Goal: Task Accomplishment & Management: Use online tool/utility

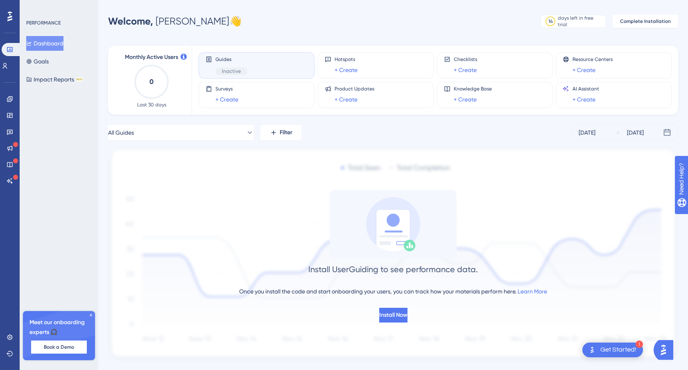
click at [631, 352] on div "Get Started!" at bounding box center [618, 350] width 36 height 9
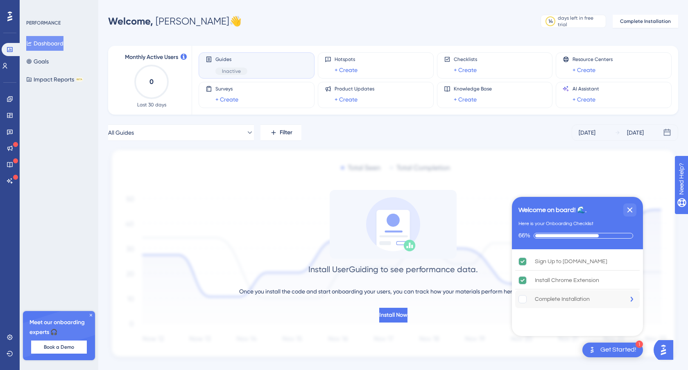
click at [575, 303] on div "Complete Installation" at bounding box center [562, 299] width 55 height 10
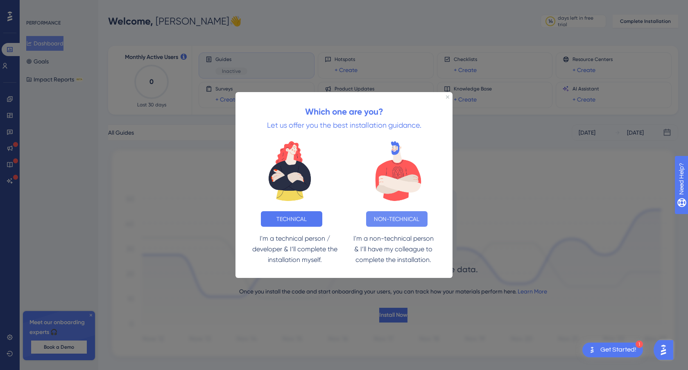
click at [396, 220] on button "NON-TECHNICAL" at bounding box center [396, 219] width 61 height 16
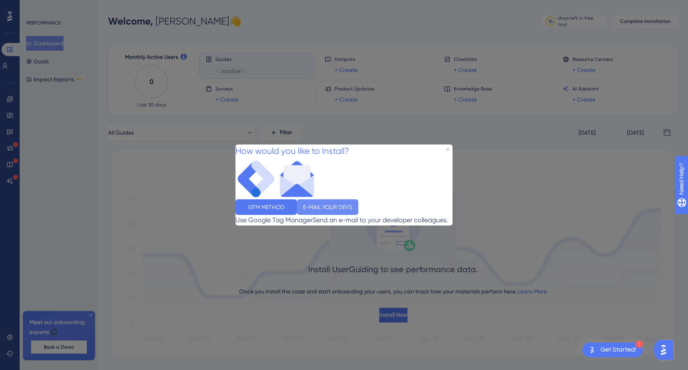
click at [358, 213] on button "E-MAIL YOUR DEVS" at bounding box center [327, 207] width 61 height 16
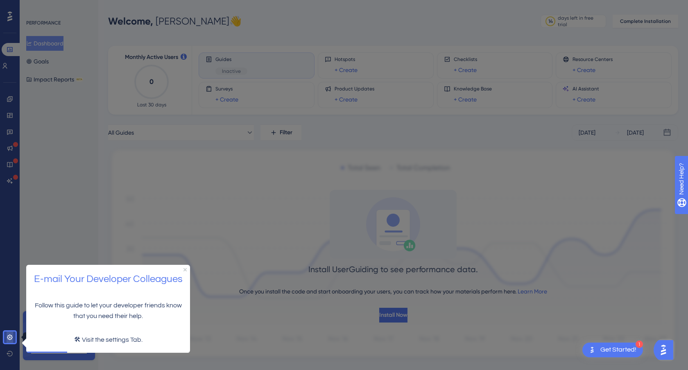
click at [13, 337] on link at bounding box center [10, 337] width 7 height 13
click at [8, 338] on icon at bounding box center [10, 337] width 7 height 7
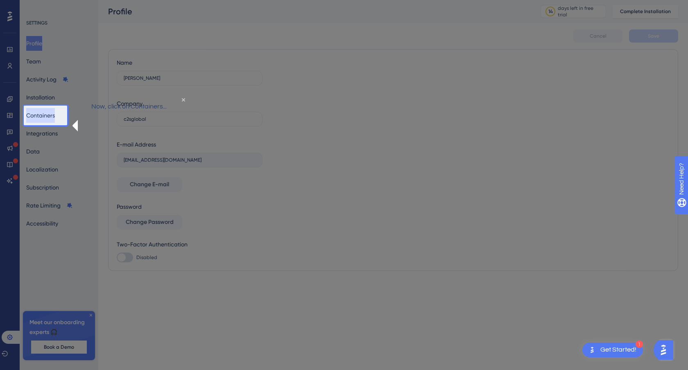
click at [45, 111] on button "Containers" at bounding box center [40, 115] width 29 height 15
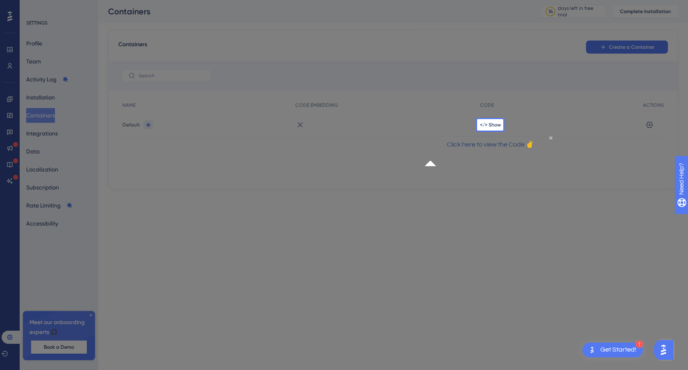
click at [452, 206] on div at bounding box center [238, 185] width 477 height 370
click at [488, 126] on span "</> Show" at bounding box center [490, 125] width 21 height 7
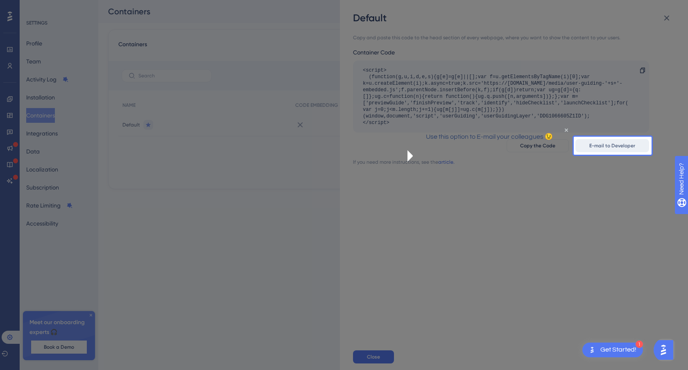
click at [613, 149] on button "E-mail to Developer" at bounding box center [612, 145] width 74 height 13
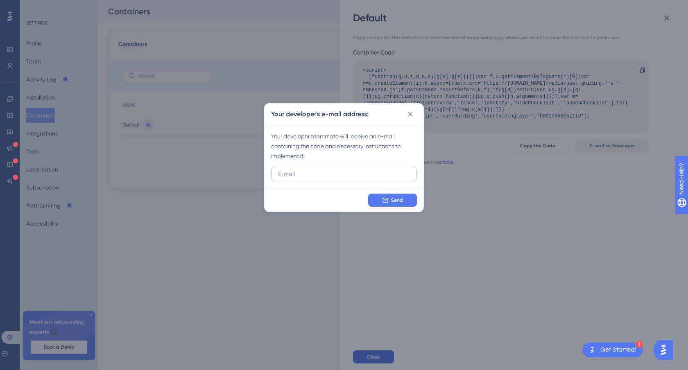
click at [383, 178] on input "text" at bounding box center [344, 174] width 132 height 9
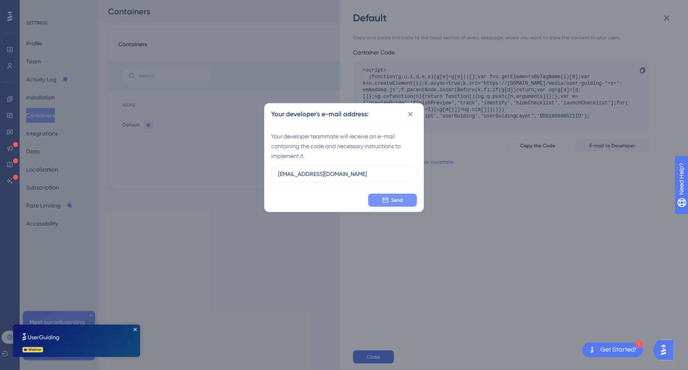
type input "[EMAIL_ADDRESS][DOMAIN_NAME]"
click at [397, 201] on span "Send" at bounding box center [397, 200] width 12 height 7
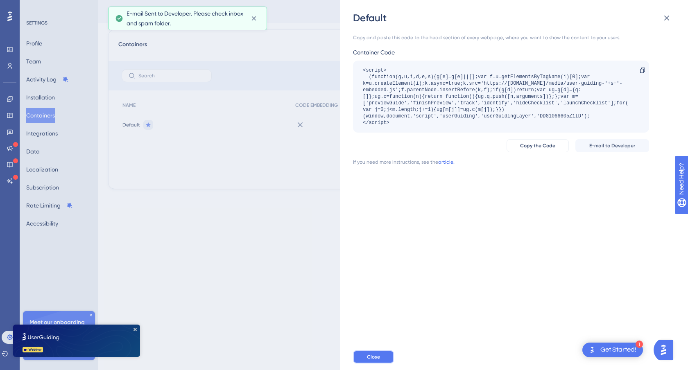
click at [370, 361] on button "Close" at bounding box center [373, 357] width 41 height 13
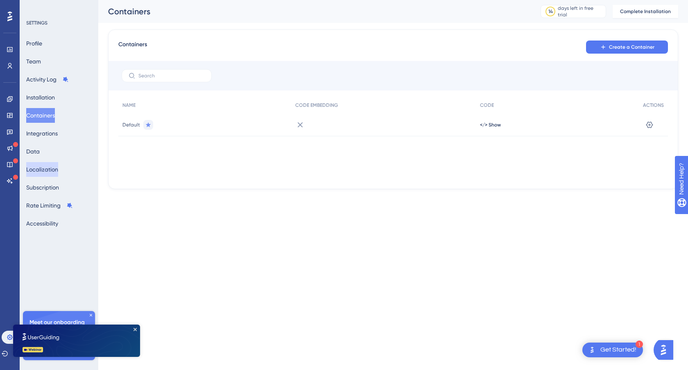
click at [47, 163] on button "Localization" at bounding box center [42, 169] width 32 height 15
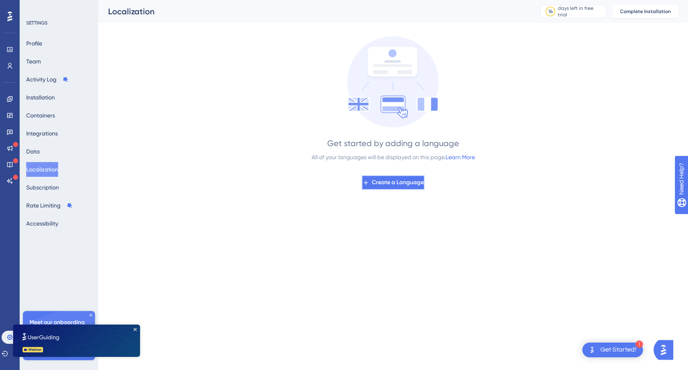
click at [425, 183] on button "Create a Language" at bounding box center [393, 182] width 63 height 15
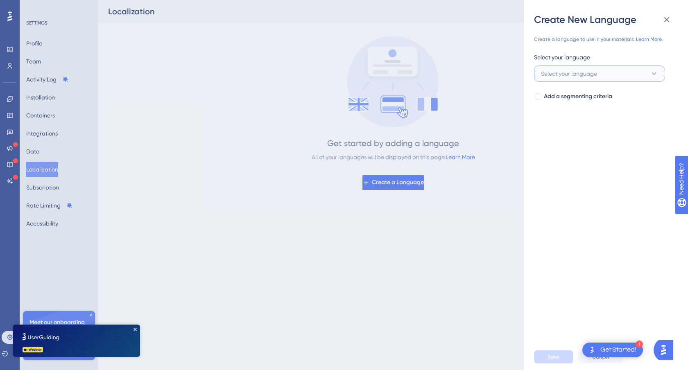
click at [567, 79] on button "Select your language" at bounding box center [599, 74] width 131 height 16
type input "por"
click at [564, 121] on span "Portuguese" at bounding box center [560, 124] width 29 height 10
click at [554, 357] on span "Save" at bounding box center [553, 357] width 11 height 7
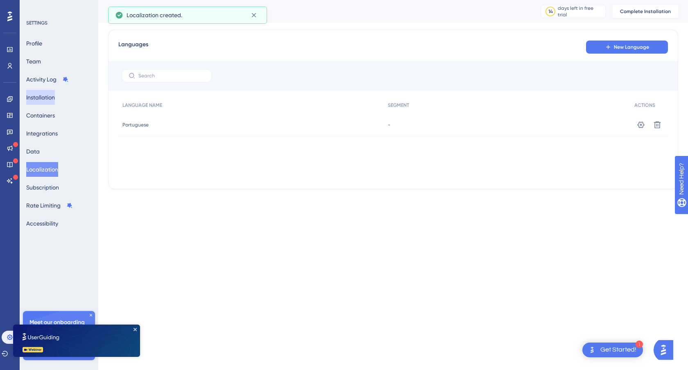
click at [52, 97] on button "Installation" at bounding box center [40, 97] width 29 height 15
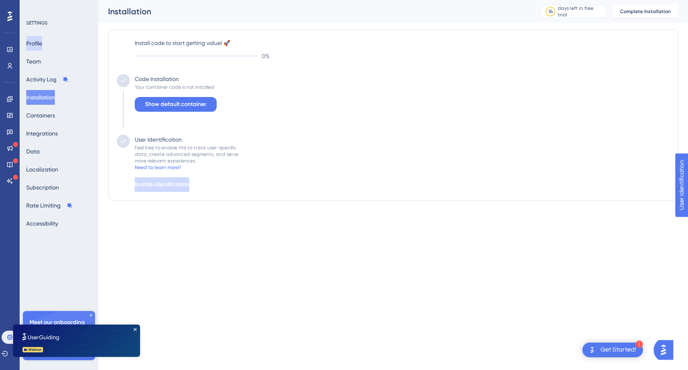
click at [42, 46] on button "Profile" at bounding box center [34, 43] width 16 height 15
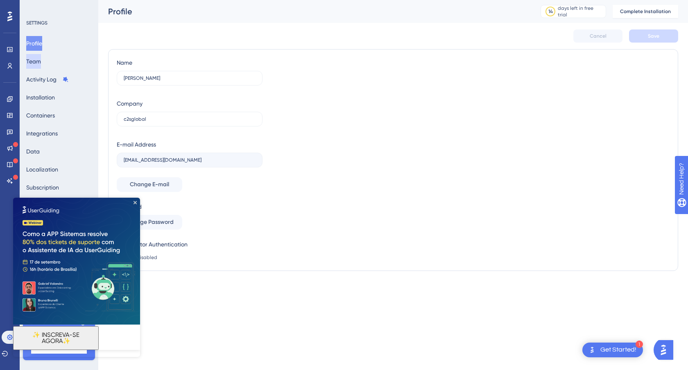
click at [40, 57] on button "Team" at bounding box center [33, 61] width 15 height 15
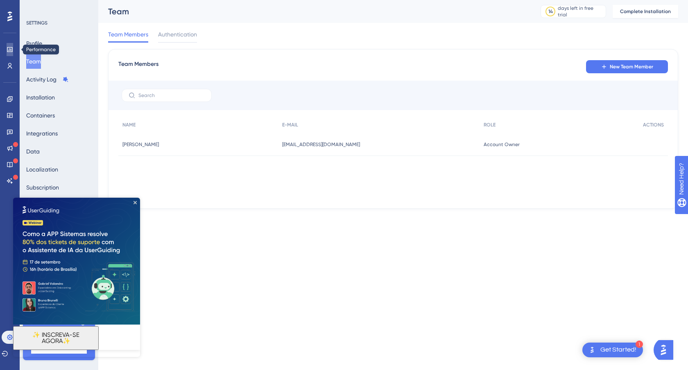
click at [11, 47] on icon at bounding box center [9, 49] width 5 height 5
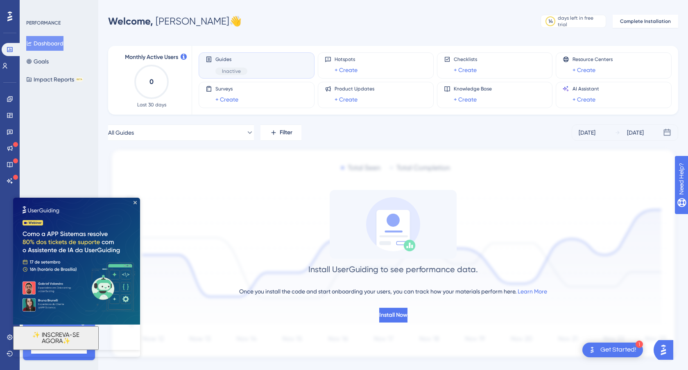
click at [137, 201] on img at bounding box center [76, 261] width 127 height 127
click at [135, 202] on icon "Close Preview" at bounding box center [134, 202] width 3 height 3
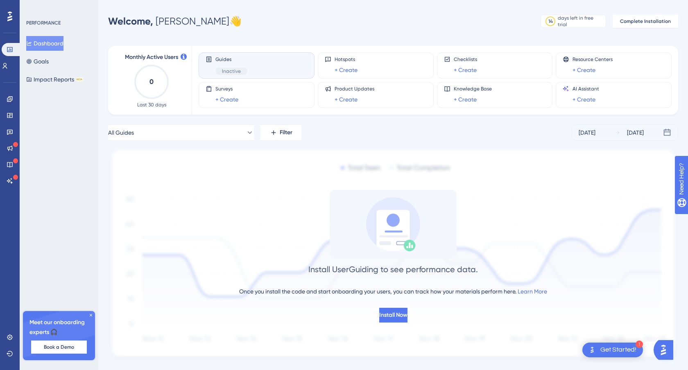
click at [242, 58] on span "Guides" at bounding box center [231, 59] width 32 height 7
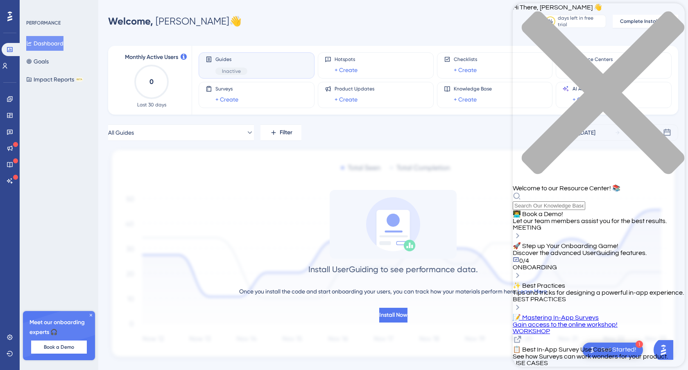
click at [609, 46] on div "Hi There, [PERSON_NAME] 👋 Welcome to our Resource Center! 📚" at bounding box center [599, 106] width 172 height 207
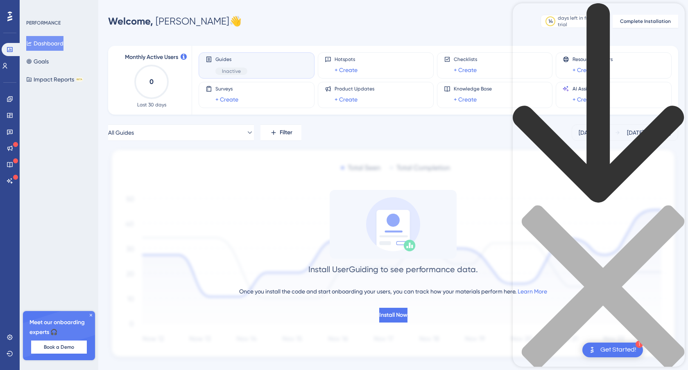
type input "quero criar um guide mas está como inativo"
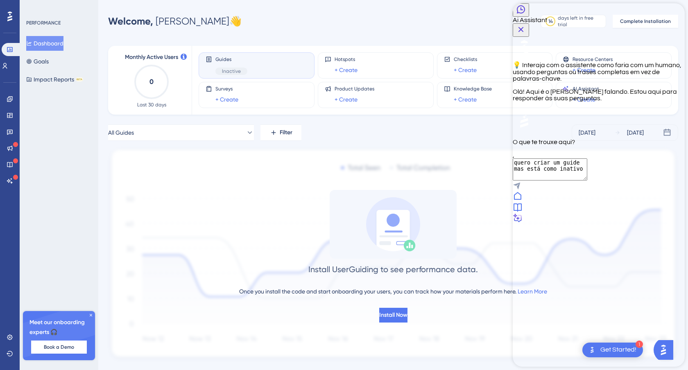
click at [521, 190] on icon "Send Message" at bounding box center [517, 186] width 8 height 8
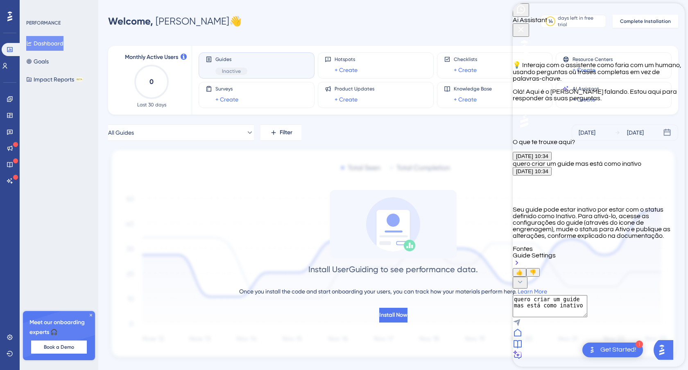
scroll to position [81, 0]
click at [7, 339] on icon at bounding box center [10, 337] width 7 height 7
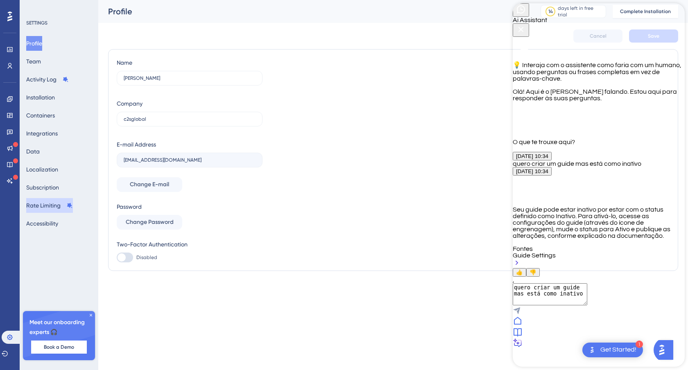
click at [54, 211] on button "Rate Limiting" at bounding box center [49, 205] width 47 height 15
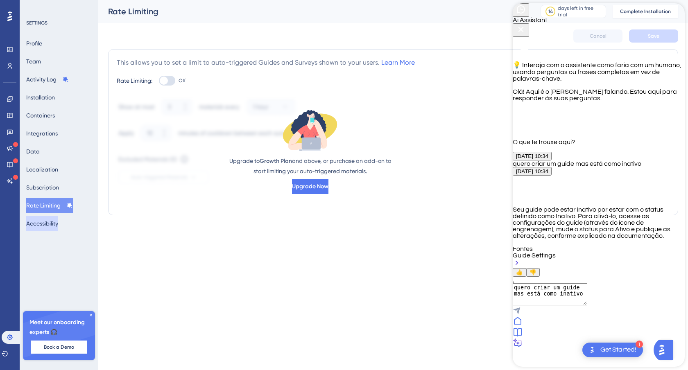
click at [38, 226] on button "Accessibility" at bounding box center [42, 223] width 32 height 15
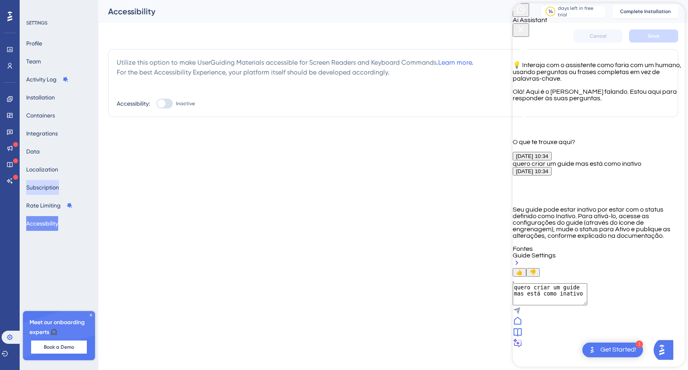
click at [44, 191] on button "Subscription" at bounding box center [42, 187] width 33 height 15
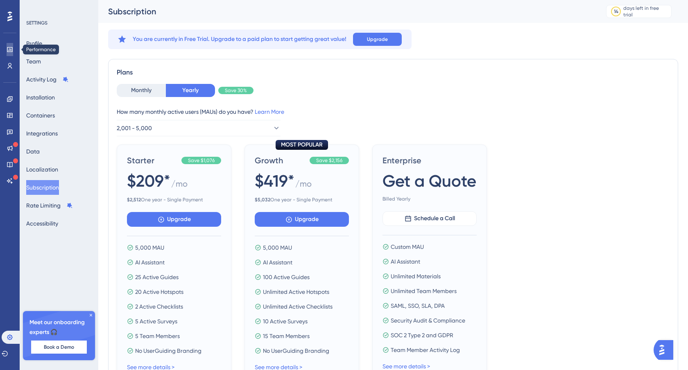
click at [13, 52] on icon at bounding box center [10, 49] width 7 height 7
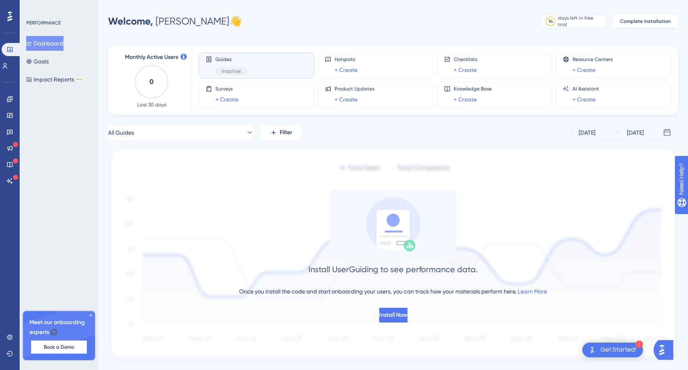
click at [244, 71] on div "Inactive" at bounding box center [231, 71] width 32 height 7
click at [240, 71] on div "Inactive" at bounding box center [231, 71] width 32 height 7
click at [266, 71] on div "Guides Inactive" at bounding box center [257, 65] width 102 height 19
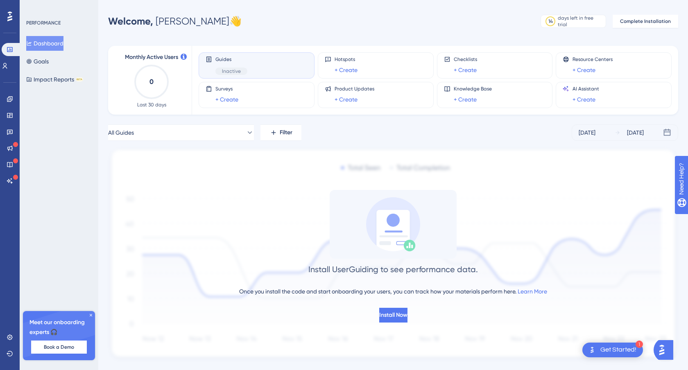
click at [228, 63] on div "Guides Inactive" at bounding box center [231, 65] width 32 height 19
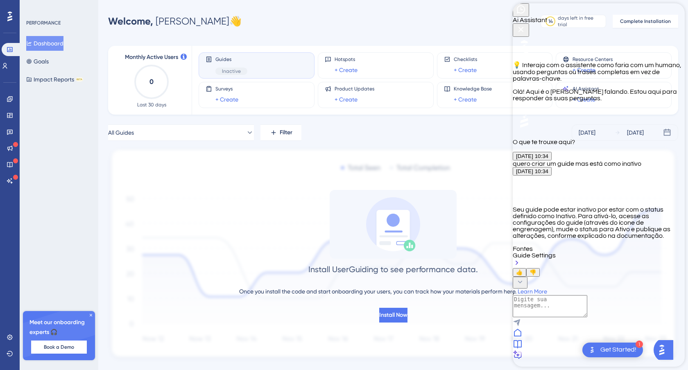
scroll to position [81, 0]
click at [587, 305] on textarea "AI Assistant Text Input" at bounding box center [550, 294] width 75 height 22
type textarea "nao consigo nem entrar na sessao de guides"
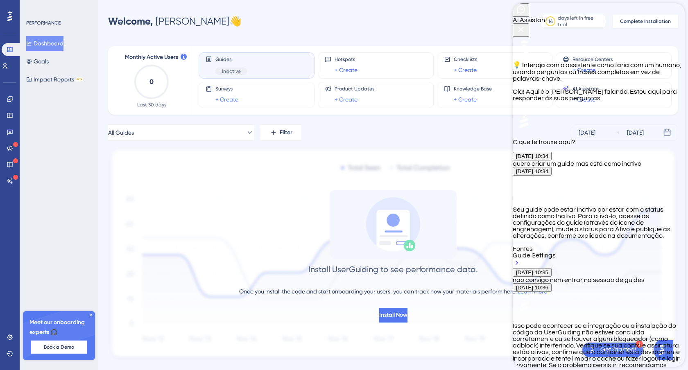
scroll to position [318, 0]
click at [526, 25] on icon "Close Button" at bounding box center [521, 30] width 10 height 10
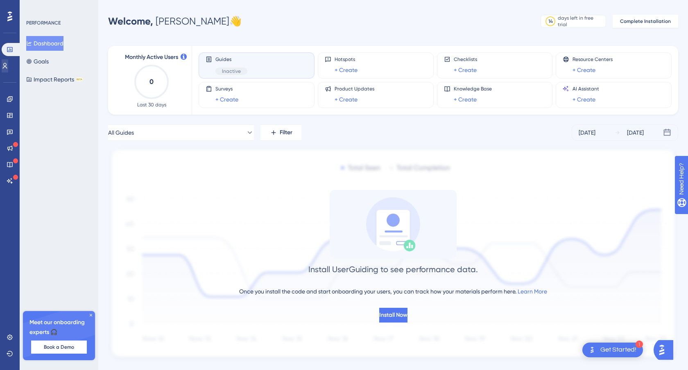
scroll to position [0, 0]
click at [354, 72] on link "+ Create" at bounding box center [346, 70] width 23 height 10
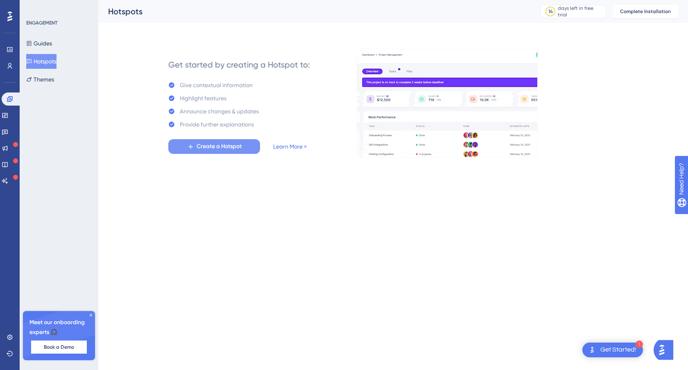
click at [244, 147] on button "Create a Hotspot" at bounding box center [214, 146] width 92 height 15
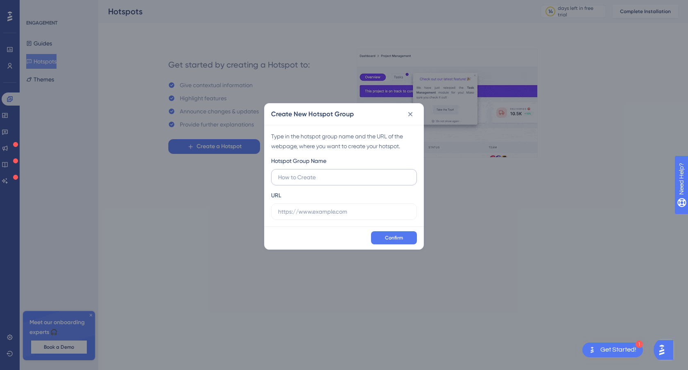
click at [323, 180] on input "text" at bounding box center [344, 177] width 132 height 9
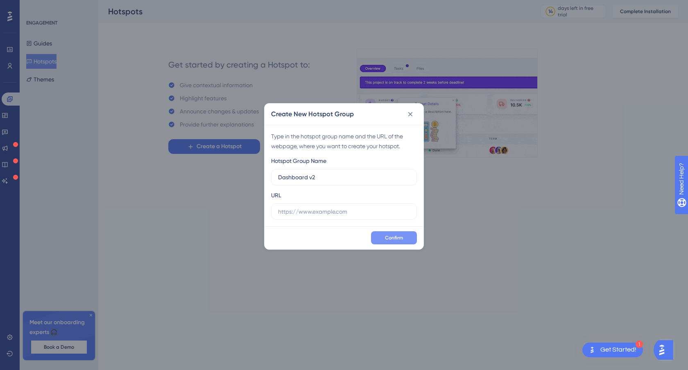
type input "Dashboard v2"
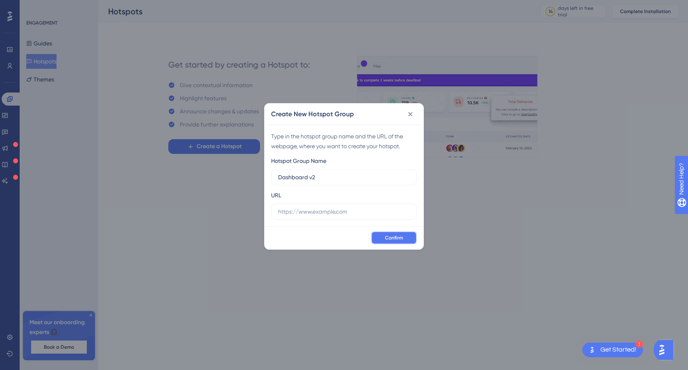
click at [394, 233] on button "Confirm" at bounding box center [394, 237] width 46 height 13
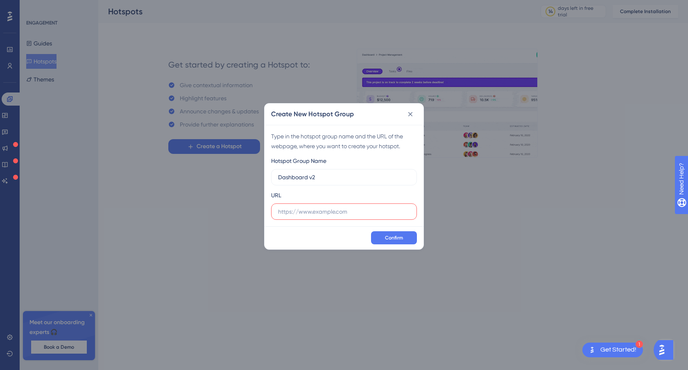
click at [401, 217] on label at bounding box center [344, 212] width 146 height 16
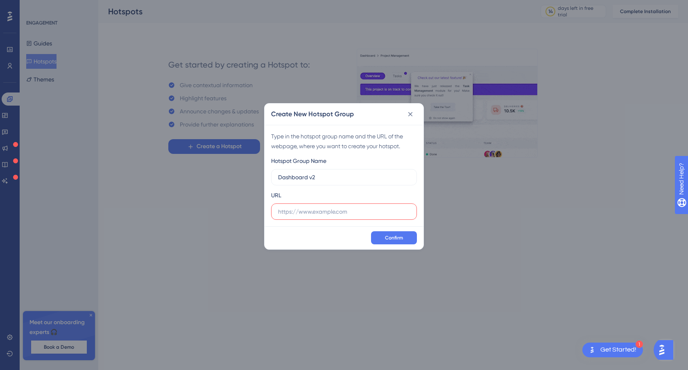
click at [401, 216] on input "text" at bounding box center [344, 211] width 132 height 9
paste input "[URL][DOMAIN_NAME]"
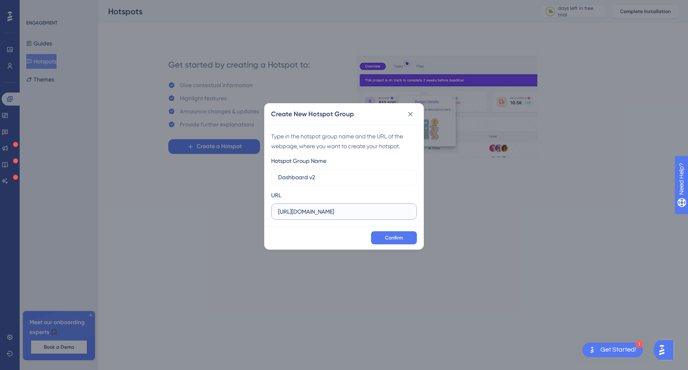
type input "[URL][DOMAIN_NAME]"
click at [400, 230] on div "Confirm" at bounding box center [344, 237] width 159 height 23
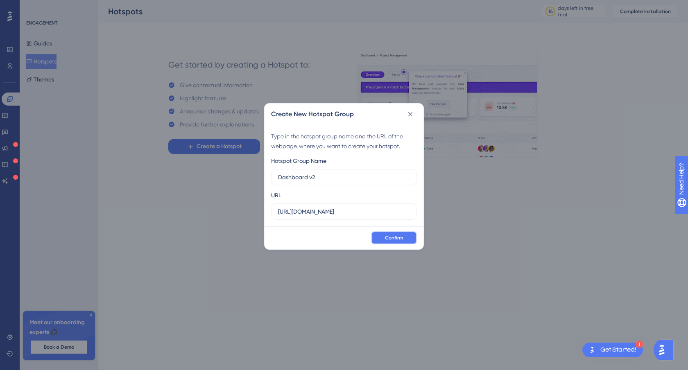
click at [396, 237] on span "Confirm" at bounding box center [394, 238] width 18 height 7
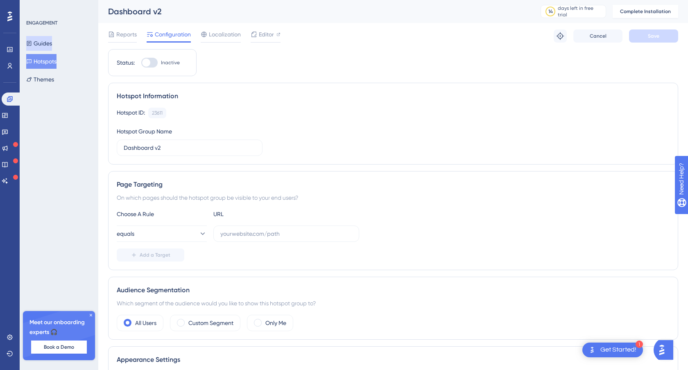
click at [50, 46] on button "Guides" at bounding box center [39, 43] width 26 height 15
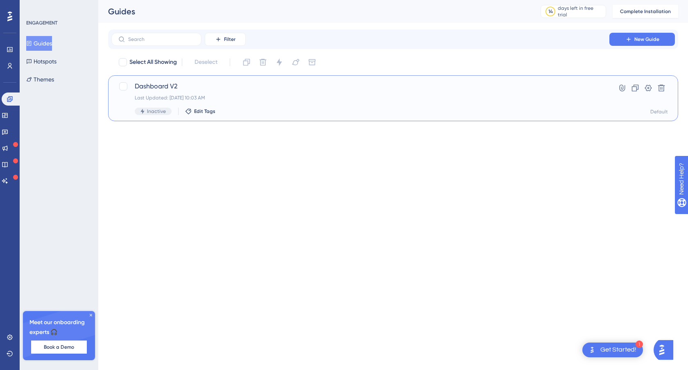
click at [187, 92] on div "Dashboard V2 Last Updated: [DATE] 10:03 AM Inactive Edit Tags" at bounding box center [360, 98] width 451 height 34
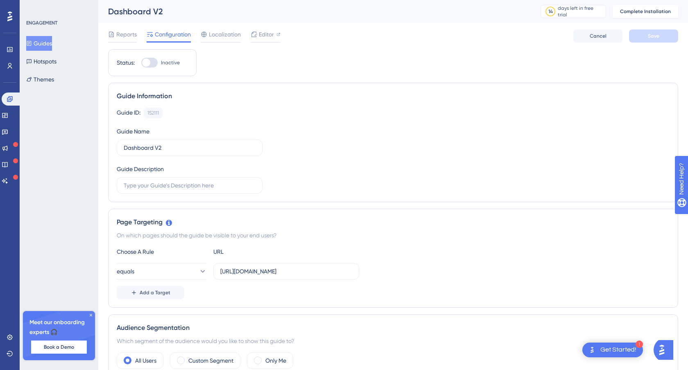
click at [154, 65] on div at bounding box center [149, 63] width 16 height 10
click at [141, 63] on input "Inactive" at bounding box center [141, 63] width 0 height 0
checkbox input "false"
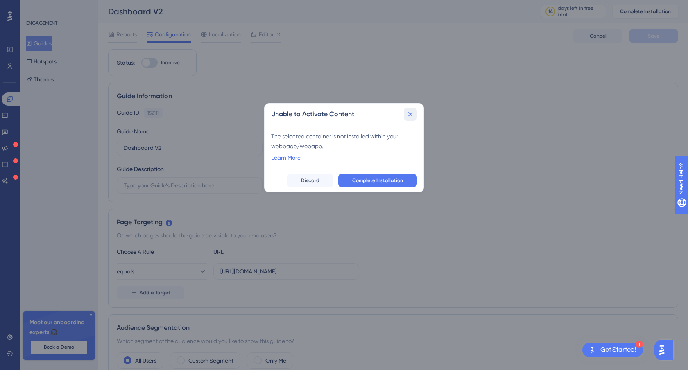
click at [410, 117] on icon at bounding box center [410, 114] width 8 height 8
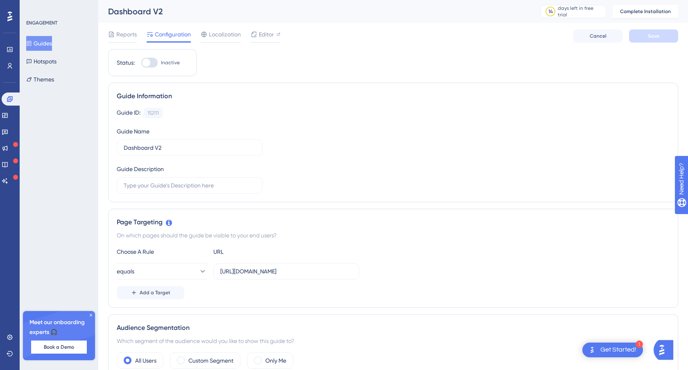
click at [52, 45] on button "Guides" at bounding box center [39, 43] width 26 height 15
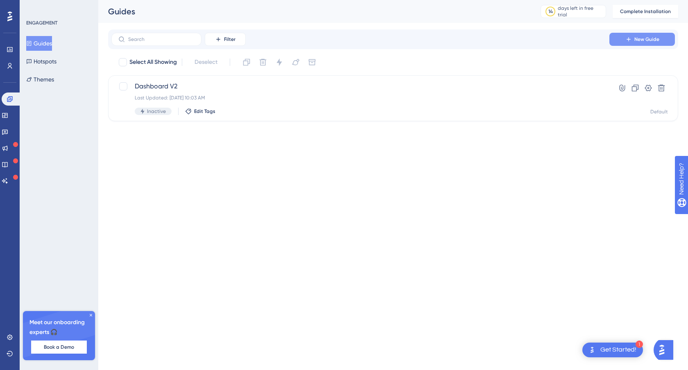
click at [652, 40] on span "New Guide" at bounding box center [646, 39] width 25 height 7
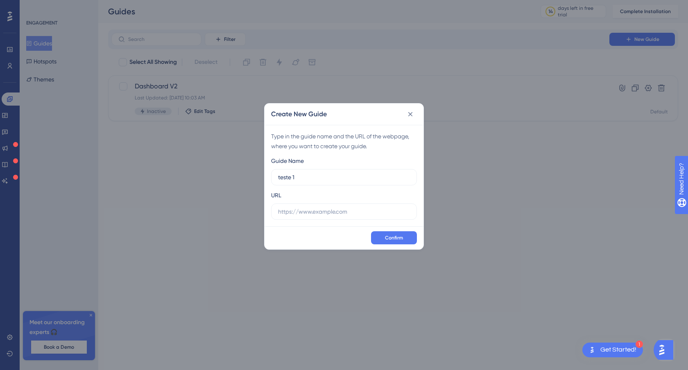
type input "teste 1"
drag, startPoint x: 351, startPoint y: 212, endPoint x: 356, endPoint y: 212, distance: 4.5
click at [351, 212] on input "text" at bounding box center [344, 211] width 132 height 9
paste input "[URL][DOMAIN_NAME]"
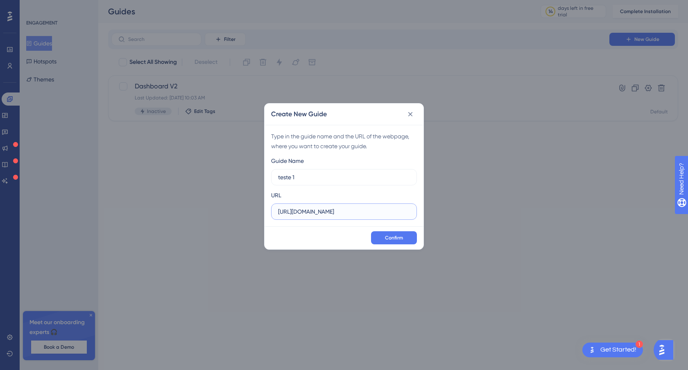
type input "[URL][DOMAIN_NAME]"
click at [394, 228] on div "Confirm" at bounding box center [344, 237] width 159 height 23
click at [393, 235] on span "Confirm" at bounding box center [394, 238] width 18 height 7
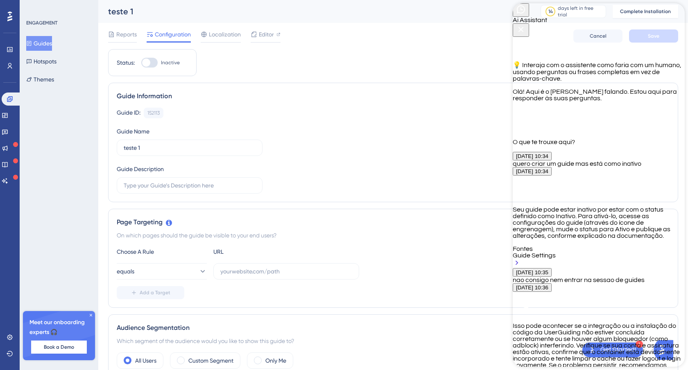
scroll to position [318, 0]
type textarea "tentei criar um guide mas nao consegui. meu webapp usa um iframe com react. nao…"
